Goal: Task Accomplishment & Management: Manage account settings

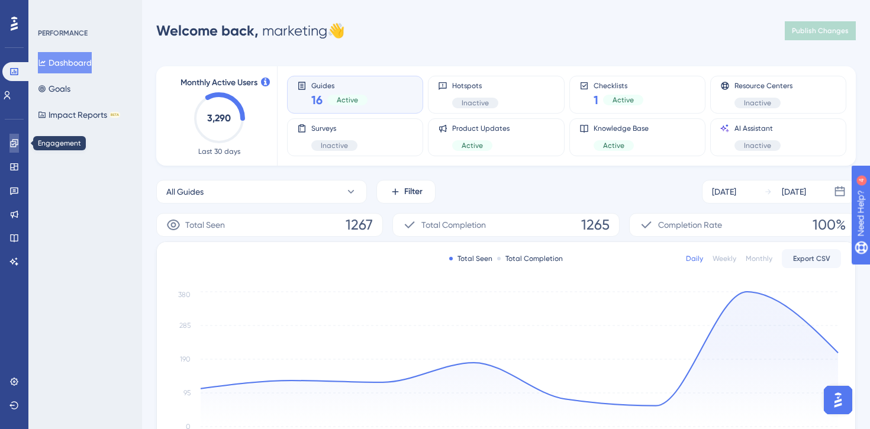
click at [0, 0] on link at bounding box center [0, 0] width 0 height 0
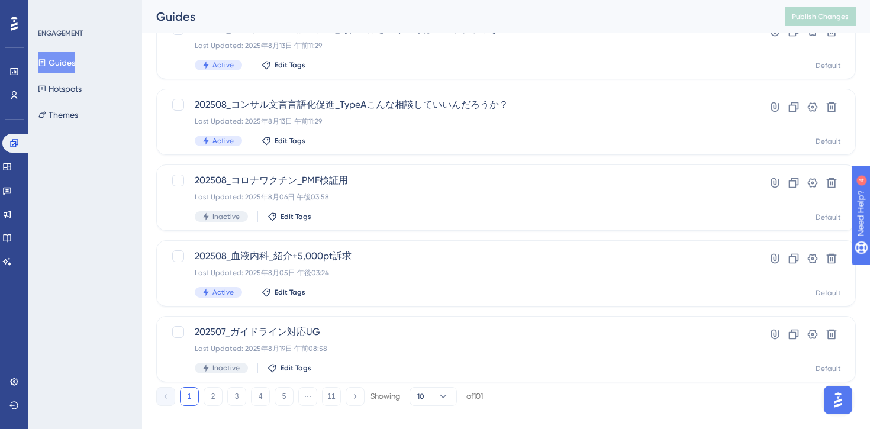
scroll to position [490, 0]
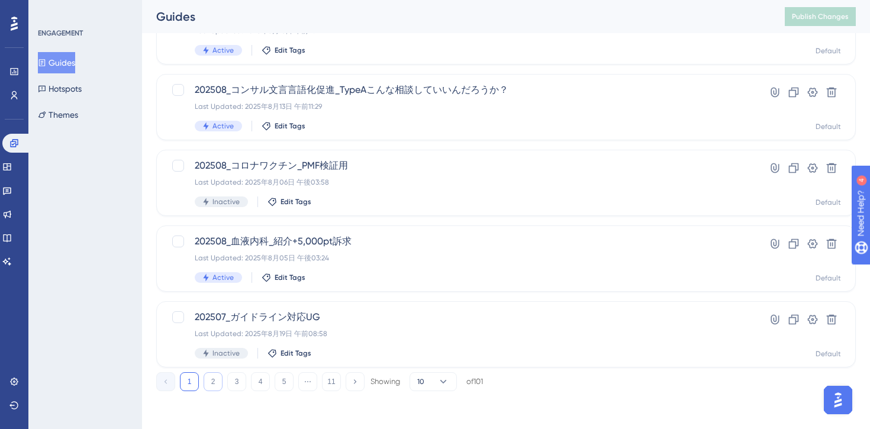
click at [214, 377] on button "2" at bounding box center [213, 381] width 19 height 19
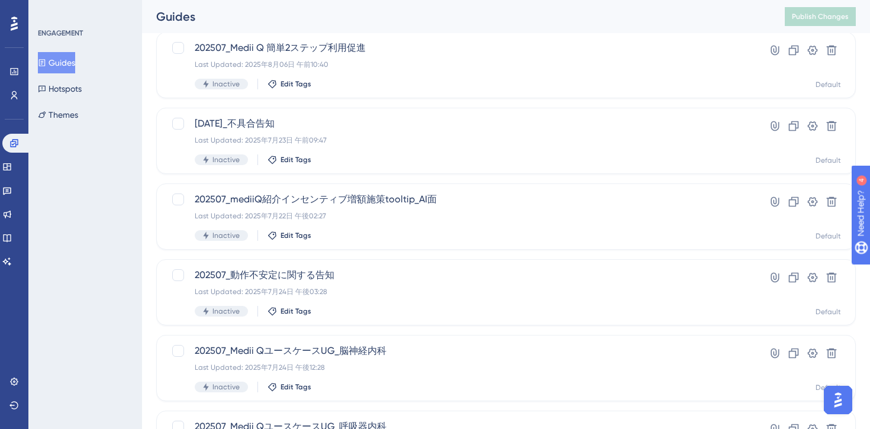
scroll to position [151, 0]
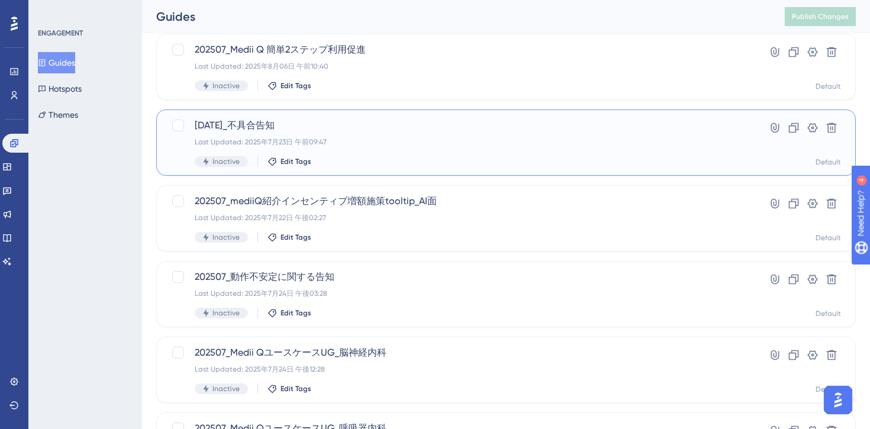
click at [409, 146] on div "Last Updated: 2025年7月23日 午前09:47" at bounding box center [459, 141] width 528 height 9
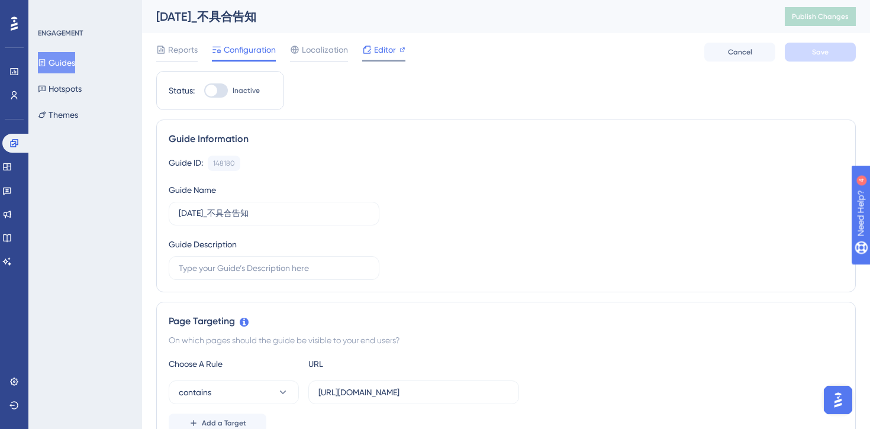
click at [382, 51] on span "Editor" at bounding box center [385, 50] width 22 height 14
click at [70, 56] on button "Guides" at bounding box center [56, 62] width 37 height 21
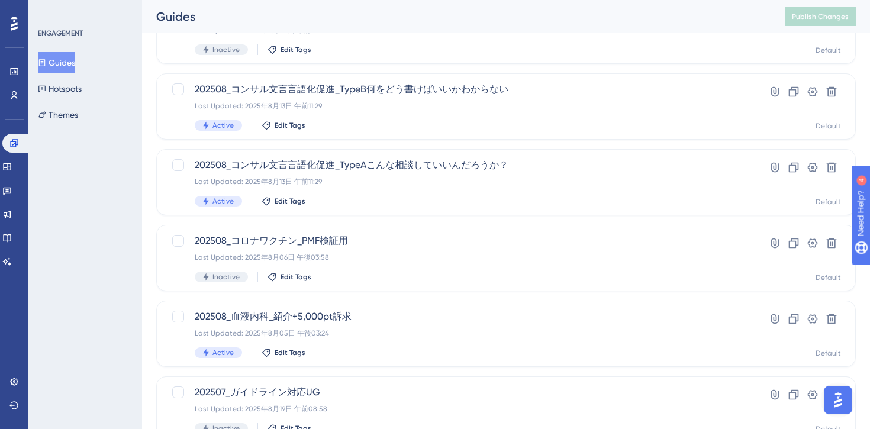
scroll to position [490, 0]
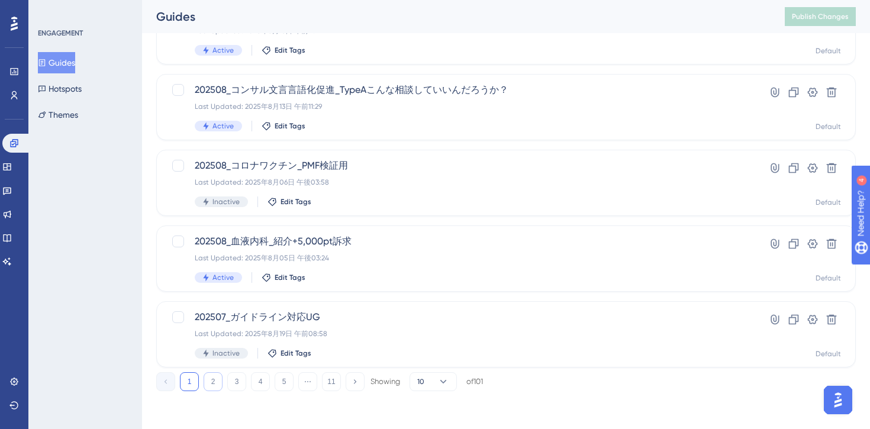
click at [216, 377] on button "2" at bounding box center [213, 381] width 19 height 19
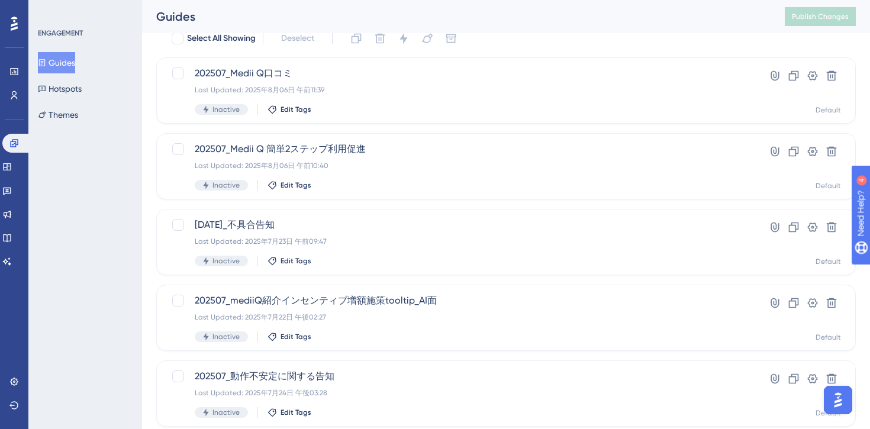
scroll to position [50, 0]
click at [794, 233] on icon at bounding box center [794, 229] width 10 height 10
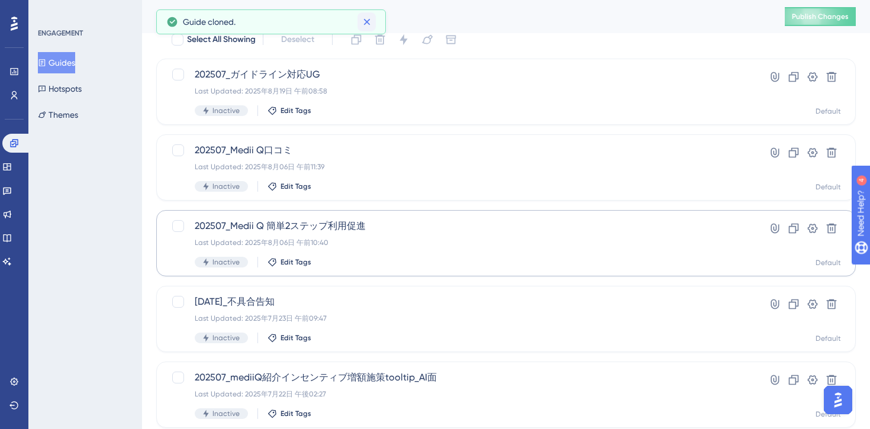
click at [364, 20] on icon at bounding box center [367, 22] width 7 height 7
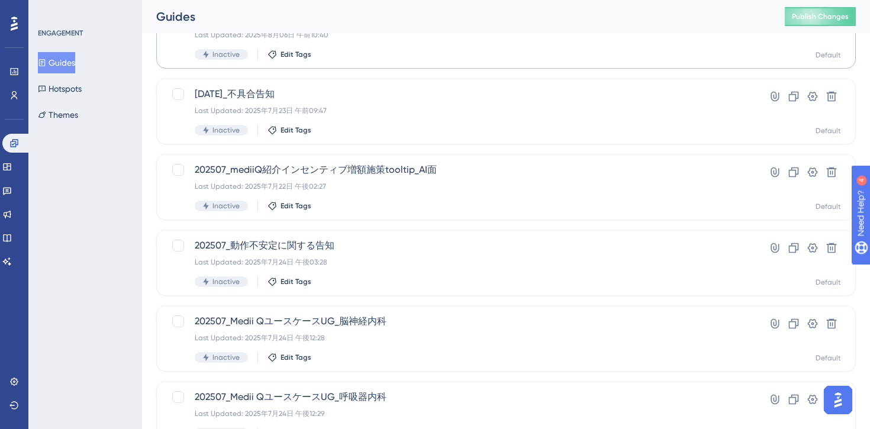
scroll to position [490, 0]
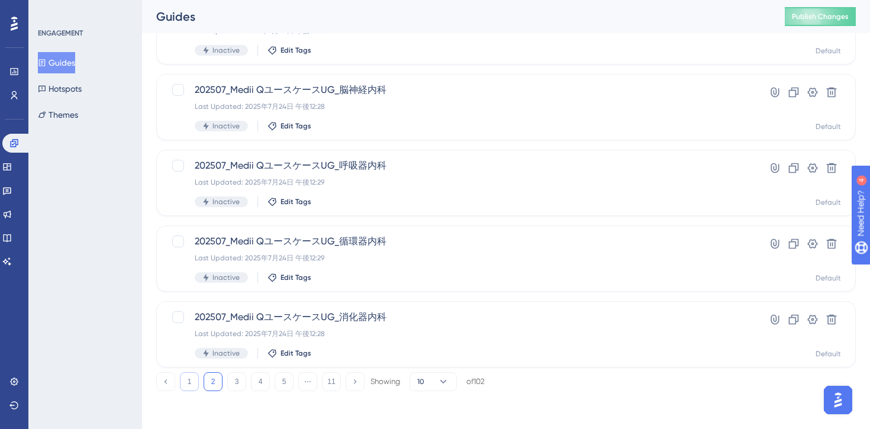
click at [191, 383] on button "1" at bounding box center [189, 381] width 19 height 19
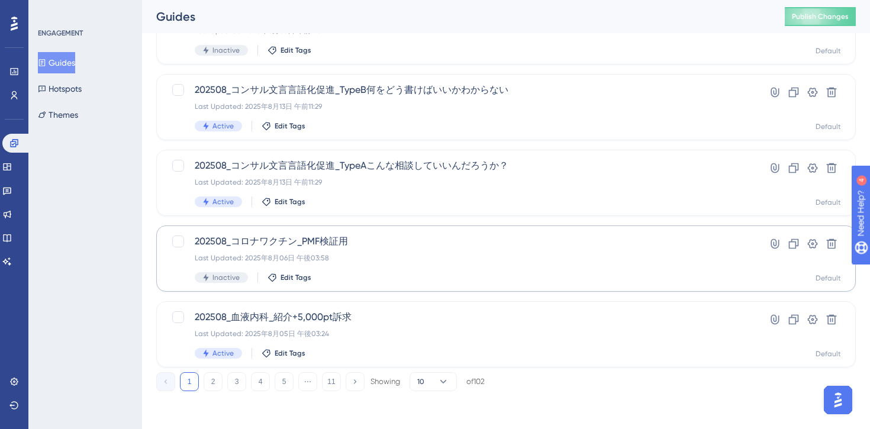
scroll to position [0, 0]
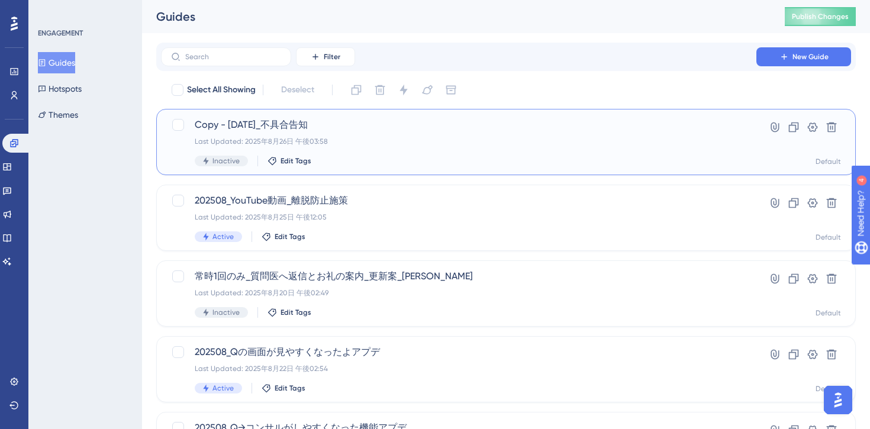
click at [402, 133] on div "Copy - [DATE]_不具合告知 Last Updated: 2025年8月26日 午後03:58 Inactive Edit Tags" at bounding box center [459, 142] width 528 height 49
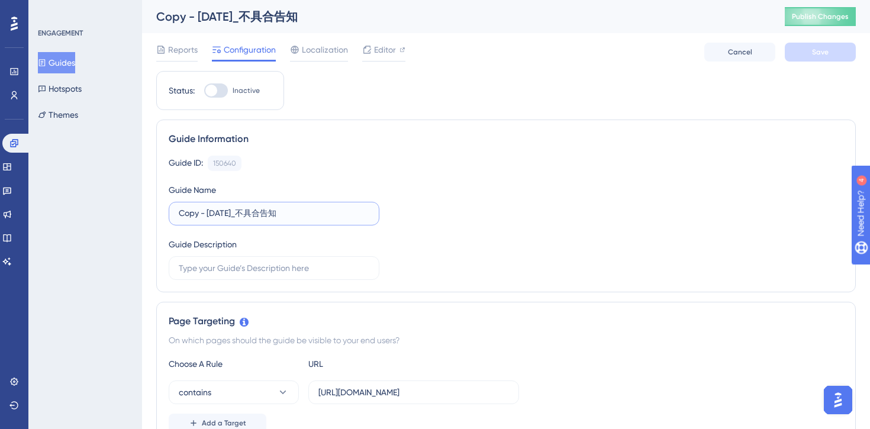
drag, startPoint x: 207, startPoint y: 213, endPoint x: 105, endPoint y: 211, distance: 101.8
click at [208, 212] on input "[DATE]_不具合告知" at bounding box center [274, 213] width 191 height 13
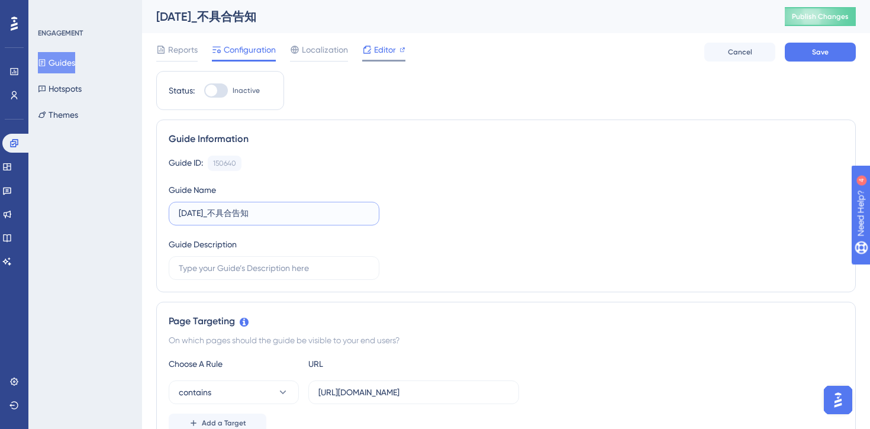
type input "[DATE]_不具合告知"
click at [377, 50] on span "Editor" at bounding box center [385, 50] width 22 height 14
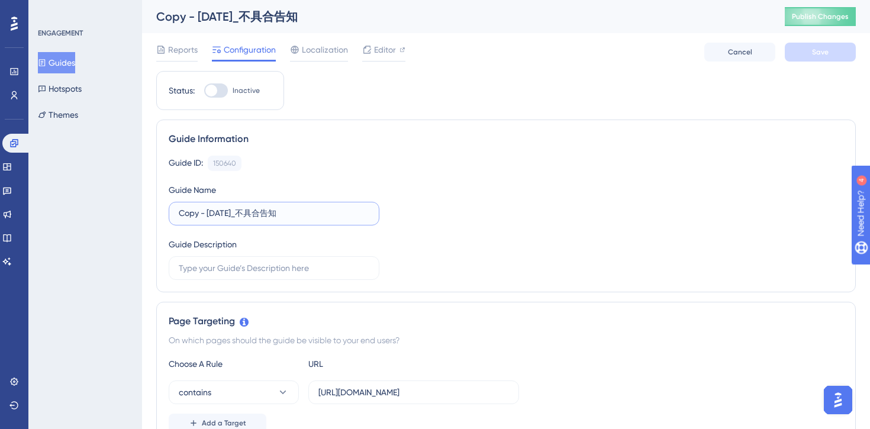
drag, startPoint x: 209, startPoint y: 213, endPoint x: 157, endPoint y: 213, distance: 51.5
click at [157, 213] on div "Guide Information Guide ID: 150640 Copy Guide Name Copy - [DATE]_不具合告知 Guide De…" at bounding box center [506, 206] width 700 height 173
click at [209, 214] on input "[DATE]_不具合告知" at bounding box center [274, 213] width 191 height 13
type input "[DATE]_不具合告知"
click at [803, 53] on button "Save" at bounding box center [820, 52] width 71 height 19
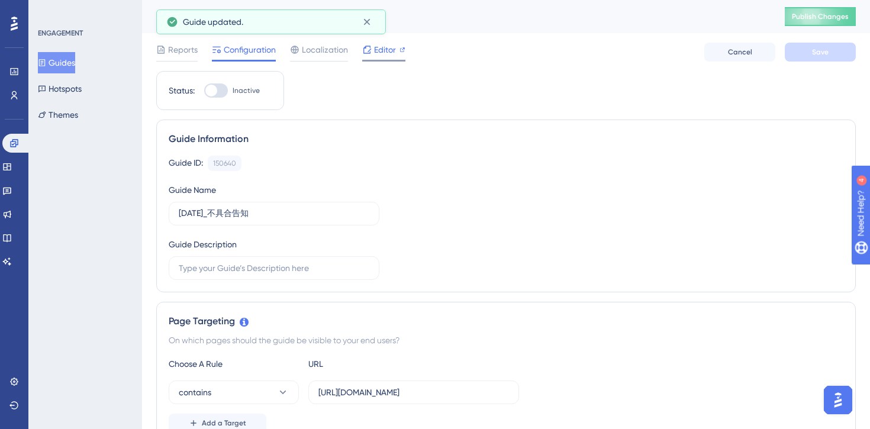
click at [385, 52] on span "Editor" at bounding box center [385, 50] width 22 height 14
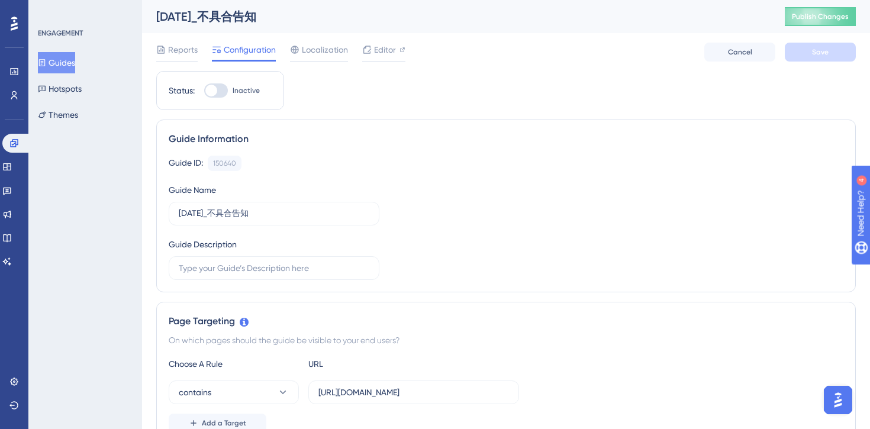
click at [221, 91] on div at bounding box center [216, 90] width 24 height 14
click at [204, 91] on input "Inactive" at bounding box center [204, 91] width 1 height 1
checkbox input "true"
click at [807, 58] on button "Save" at bounding box center [820, 52] width 71 height 19
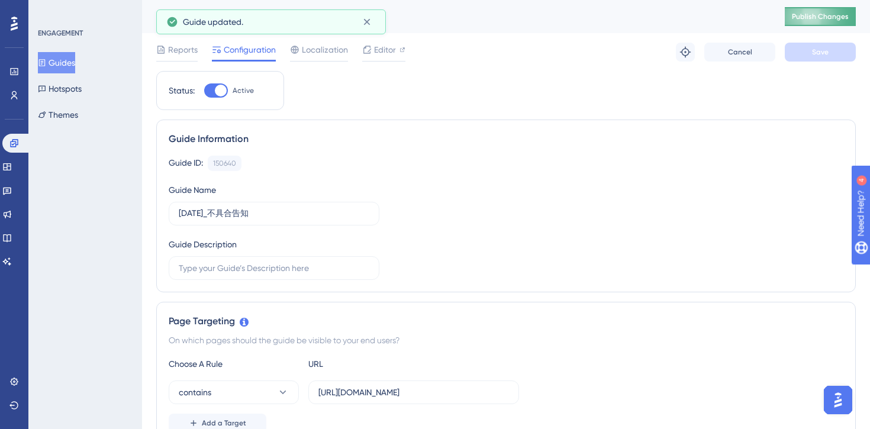
click at [821, 17] on span "Publish Changes" at bounding box center [820, 16] width 57 height 9
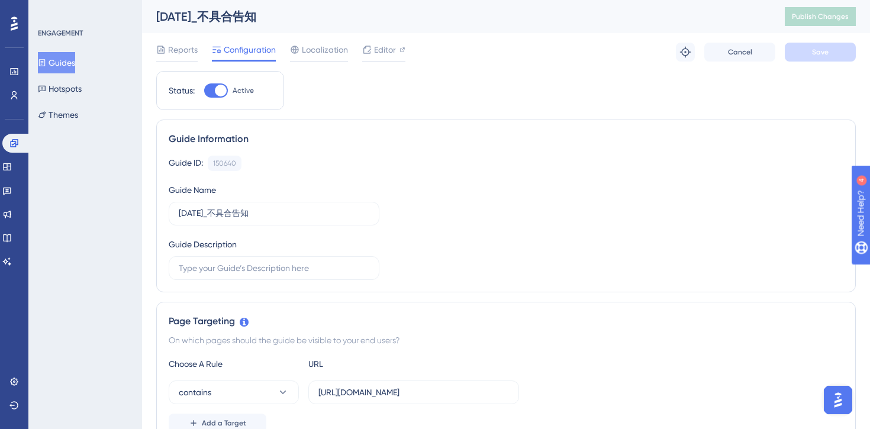
click at [63, 62] on button "Guides" at bounding box center [56, 62] width 37 height 21
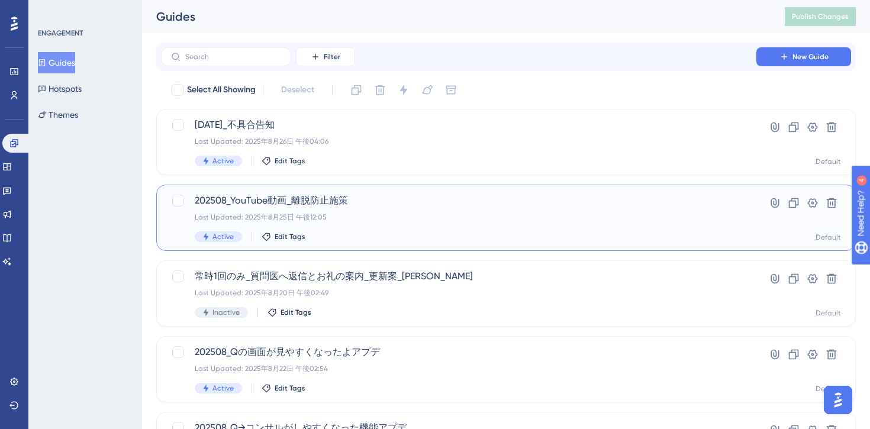
click at [462, 228] on div "202508_YouTube動画_離脱防止施策 Last Updated: 2025年8月25日 午後12:05 Active Edit Tags" at bounding box center [459, 218] width 528 height 49
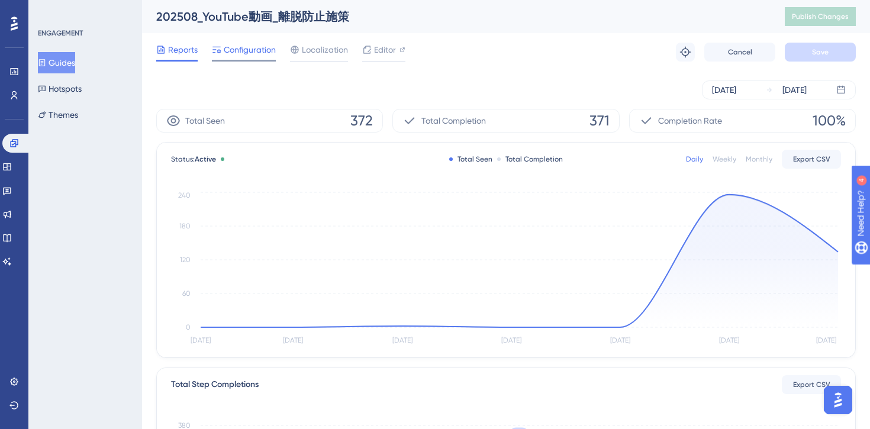
click at [247, 52] on span "Configuration" at bounding box center [250, 50] width 52 height 14
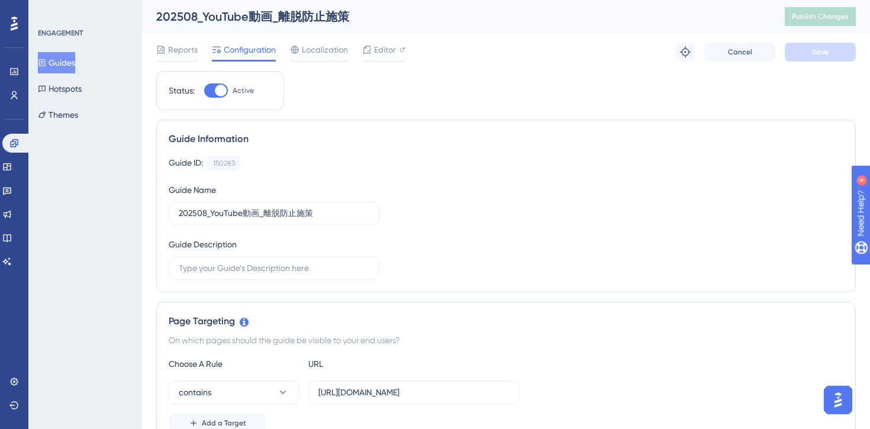
click at [214, 89] on div at bounding box center [216, 90] width 24 height 14
click at [204, 91] on input "Active" at bounding box center [204, 91] width 1 height 1
checkbox input "false"
click at [805, 53] on button "Save" at bounding box center [820, 52] width 71 height 19
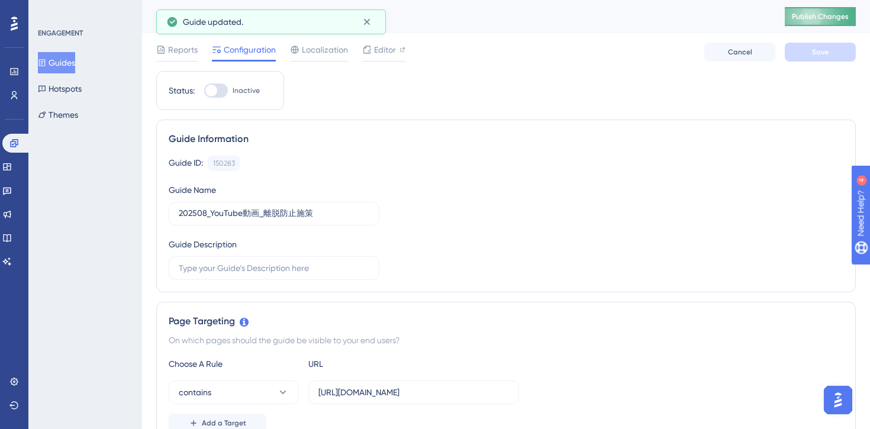
click at [806, 16] on span "Publish Changes" at bounding box center [820, 16] width 57 height 9
